Goal: Download file/media

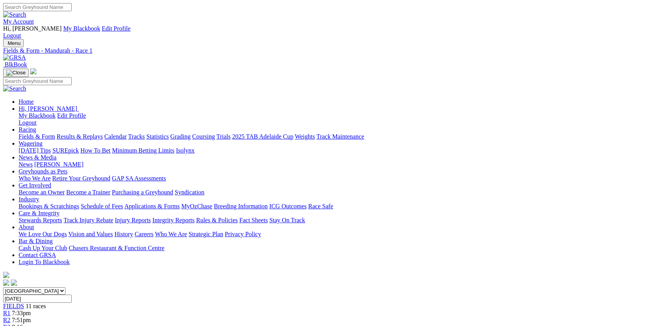
click at [46, 303] on span "11 races" at bounding box center [36, 306] width 20 height 7
drag, startPoint x: 505, startPoint y: 169, endPoint x: 502, endPoint y: 172, distance: 4.1
click at [420, 101] on link "CSV (Excel)" at bounding box center [404, 98] width 32 height 7
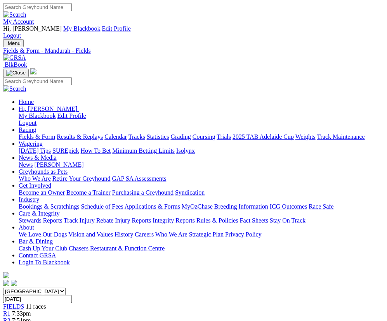
click at [285, 101] on link "CSV (Excel)" at bounding box center [271, 98] width 32 height 7
select select "SA"
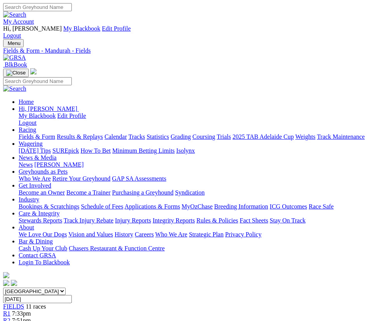
click at [17, 288] on select "South Australia New South Wales Northern Territory Queensland Tasmania Victoria…" at bounding box center [34, 291] width 62 height 7
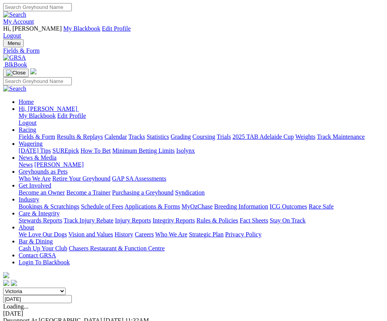
click at [17, 288] on select "South Australia New South Wales Northern Territory Queensland Tasmania Victoria…" at bounding box center [34, 291] width 62 height 7
select select "WA"
click at [17, 288] on select "South Australia New South Wales Northern Territory Queensland Tasmania Victoria…" at bounding box center [34, 291] width 62 height 7
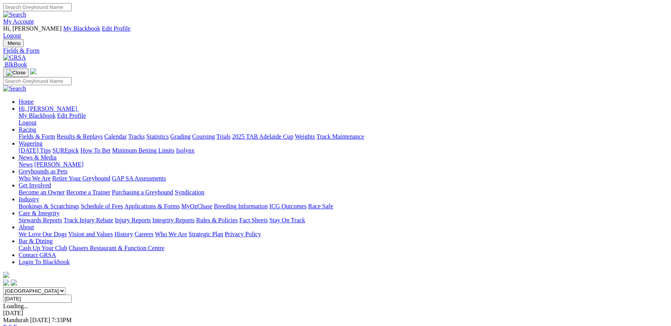
click at [17, 321] on link "F" at bounding box center [15, 327] width 3 height 7
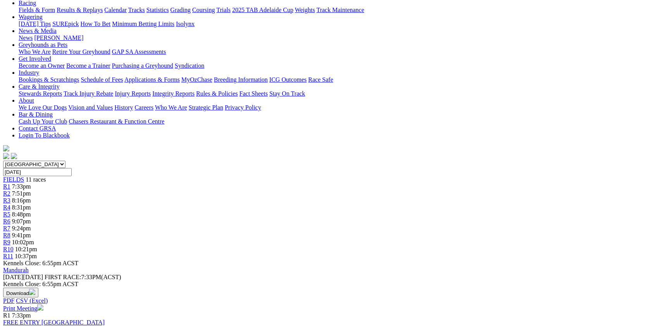
scroll to position [42, 0]
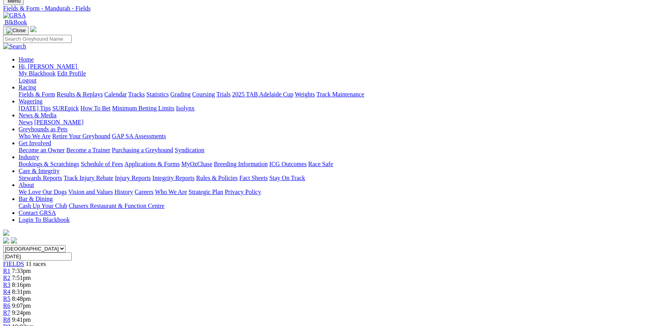
click at [31, 268] on span "7:33pm" at bounding box center [21, 271] width 19 height 7
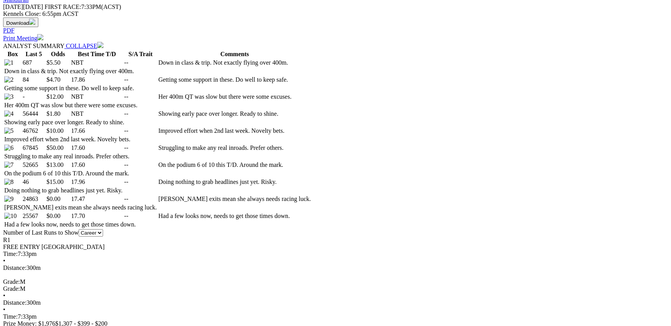
scroll to position [380, 0]
